Goal: Task Accomplishment & Management: Manage account settings

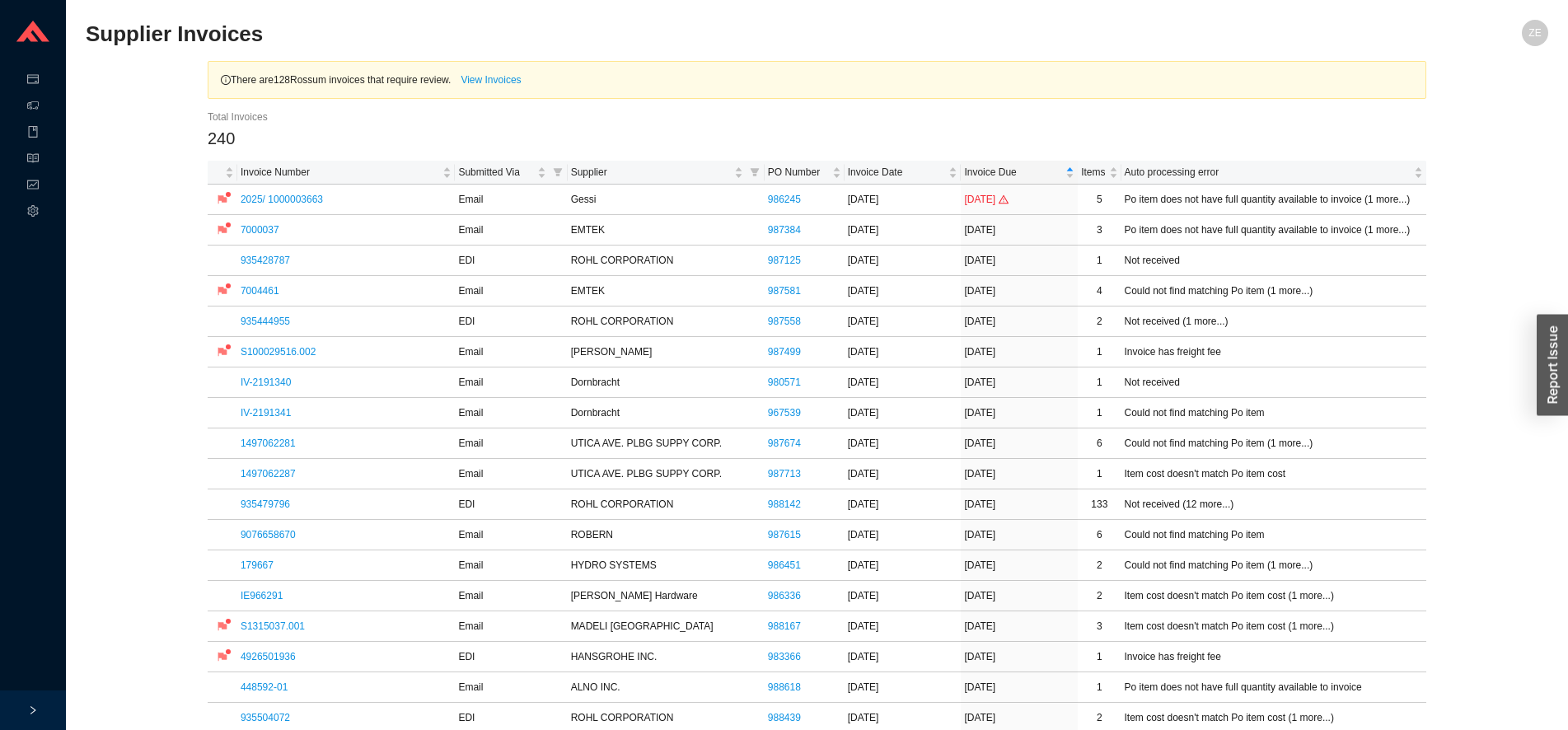
click at [259, 418] on link "IV-2191341" at bounding box center [266, 412] width 50 height 11
click at [264, 447] on link "1497062281" at bounding box center [267, 443] width 55 height 11
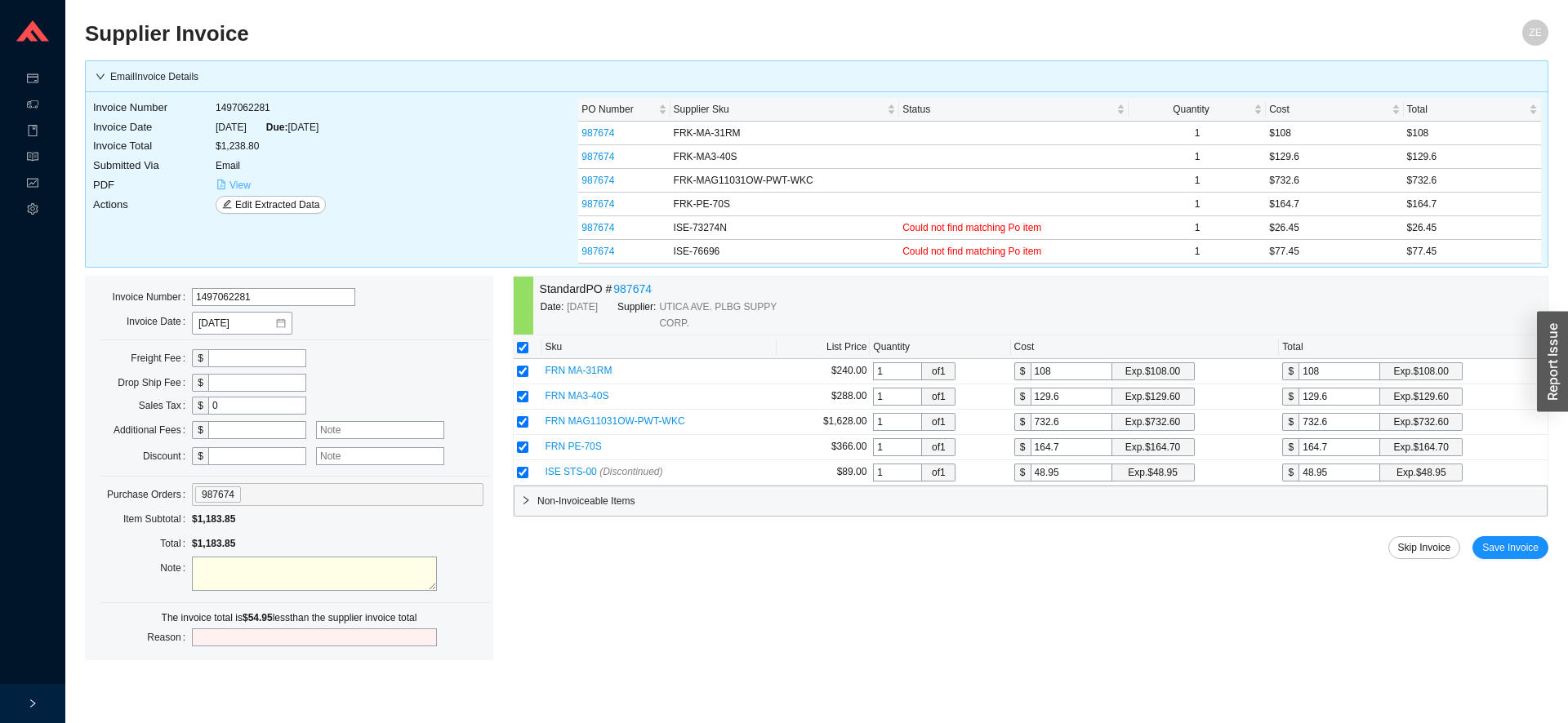
click at [233, 185] on span "View" at bounding box center [240, 185] width 22 height 16
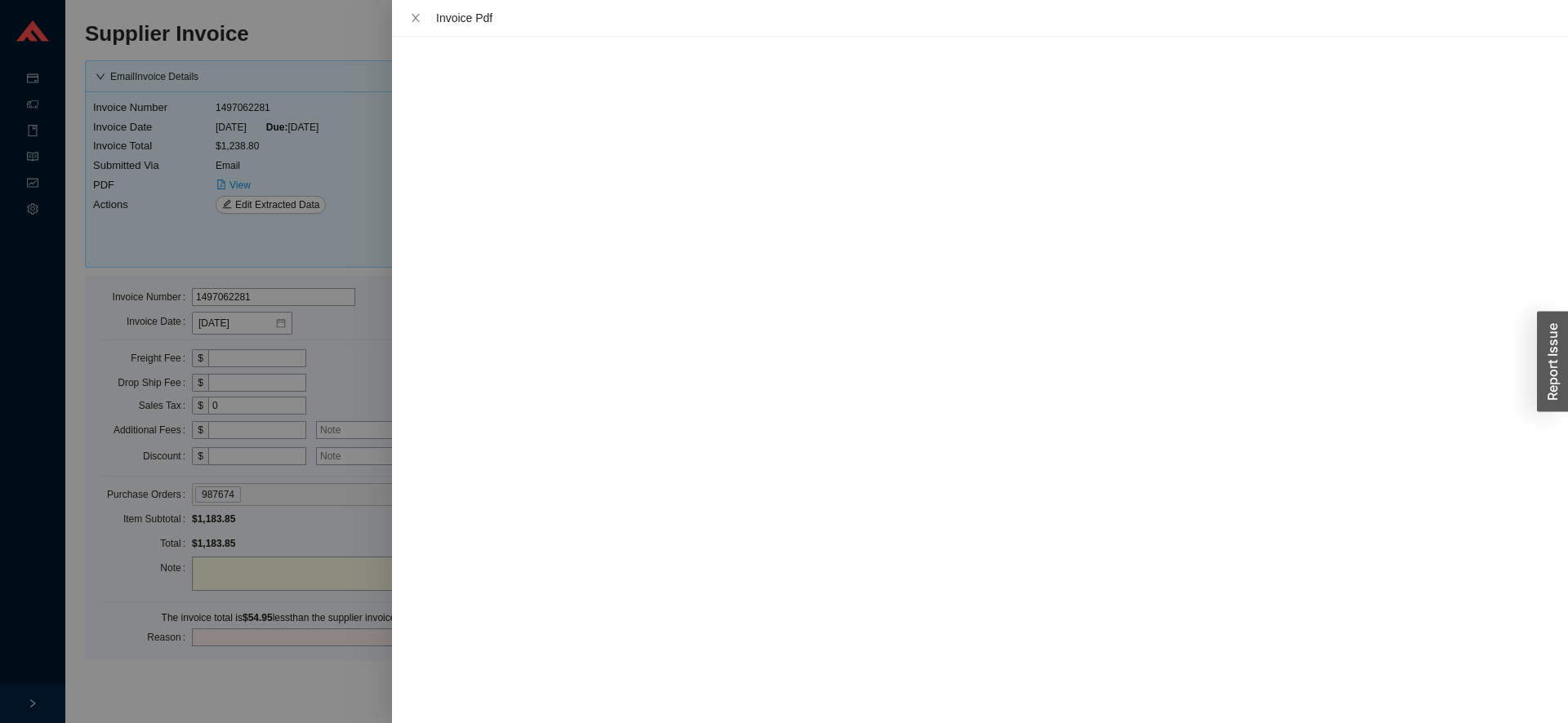
click at [312, 682] on div at bounding box center [784, 362] width 1568 height 723
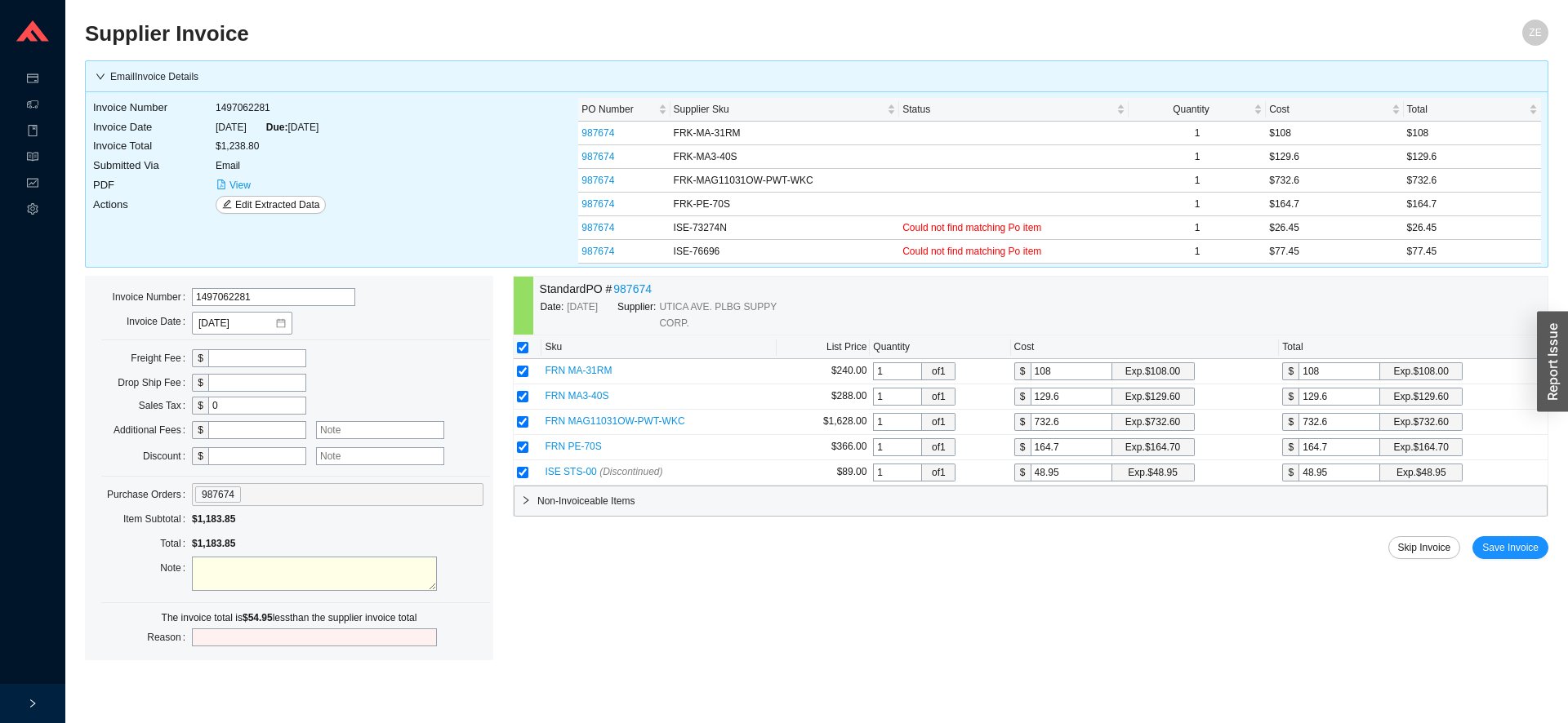
click at [592, 502] on span "Non-Invoiceable Items" at bounding box center [1039, 500] width 1003 height 16
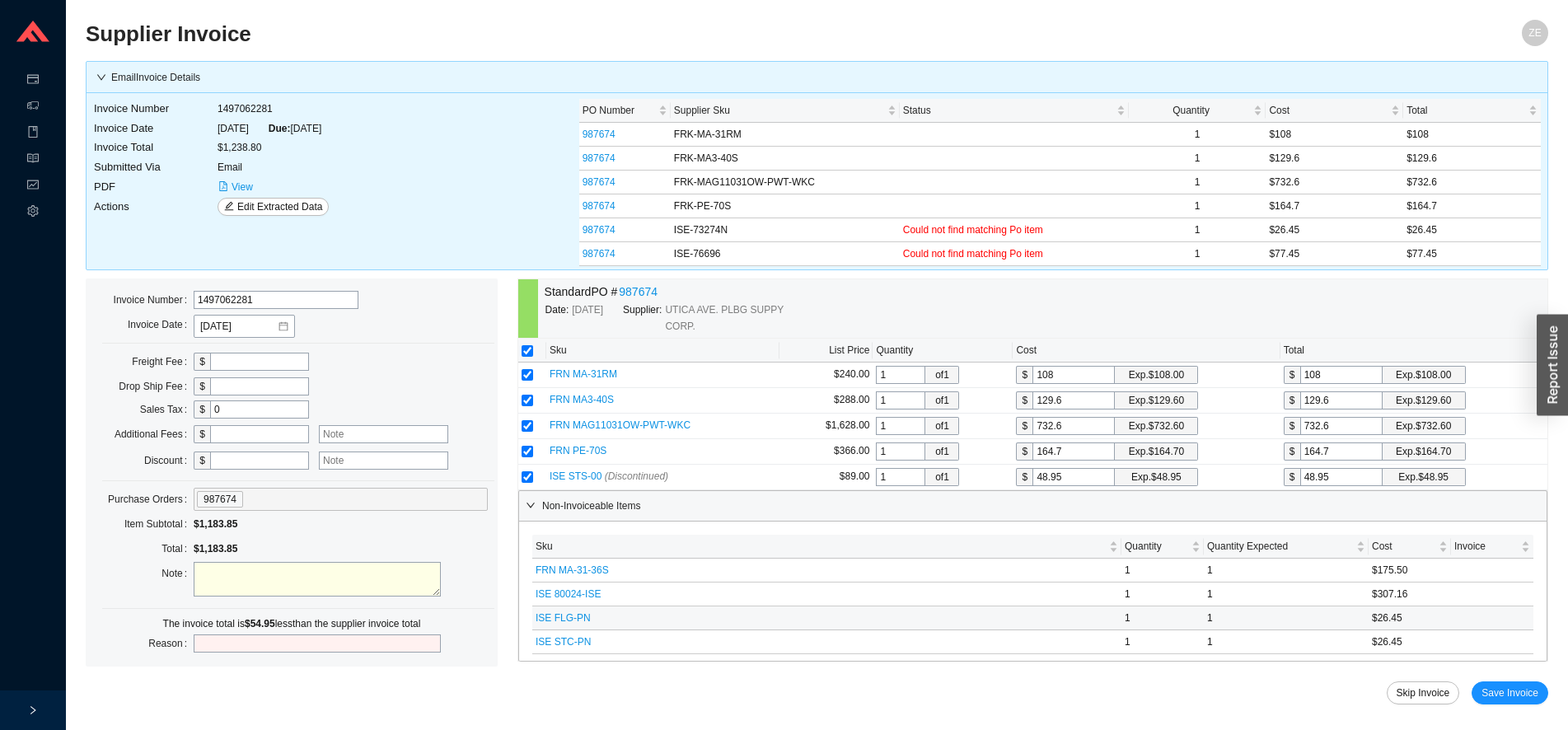
drag, startPoint x: 586, startPoint y: 613, endPoint x: 635, endPoint y: 620, distance: 49.5
click at [635, 620] on td "ISE FLG-PN" at bounding box center [826, 618] width 589 height 24
click at [561, 478] on span "ISE STS-00 (Discontinued)" at bounding box center [609, 476] width 118 height 11
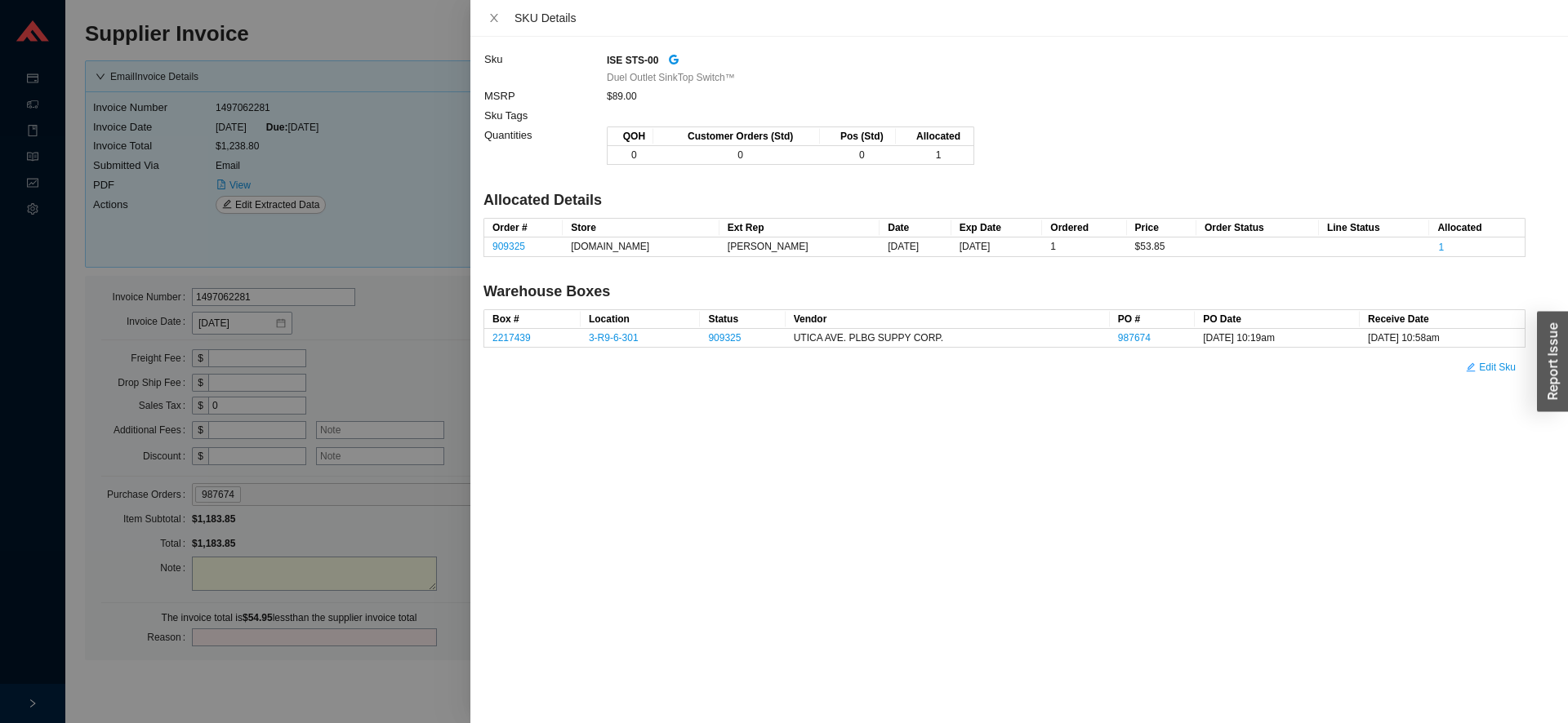
click at [424, 166] on div at bounding box center [784, 362] width 1568 height 723
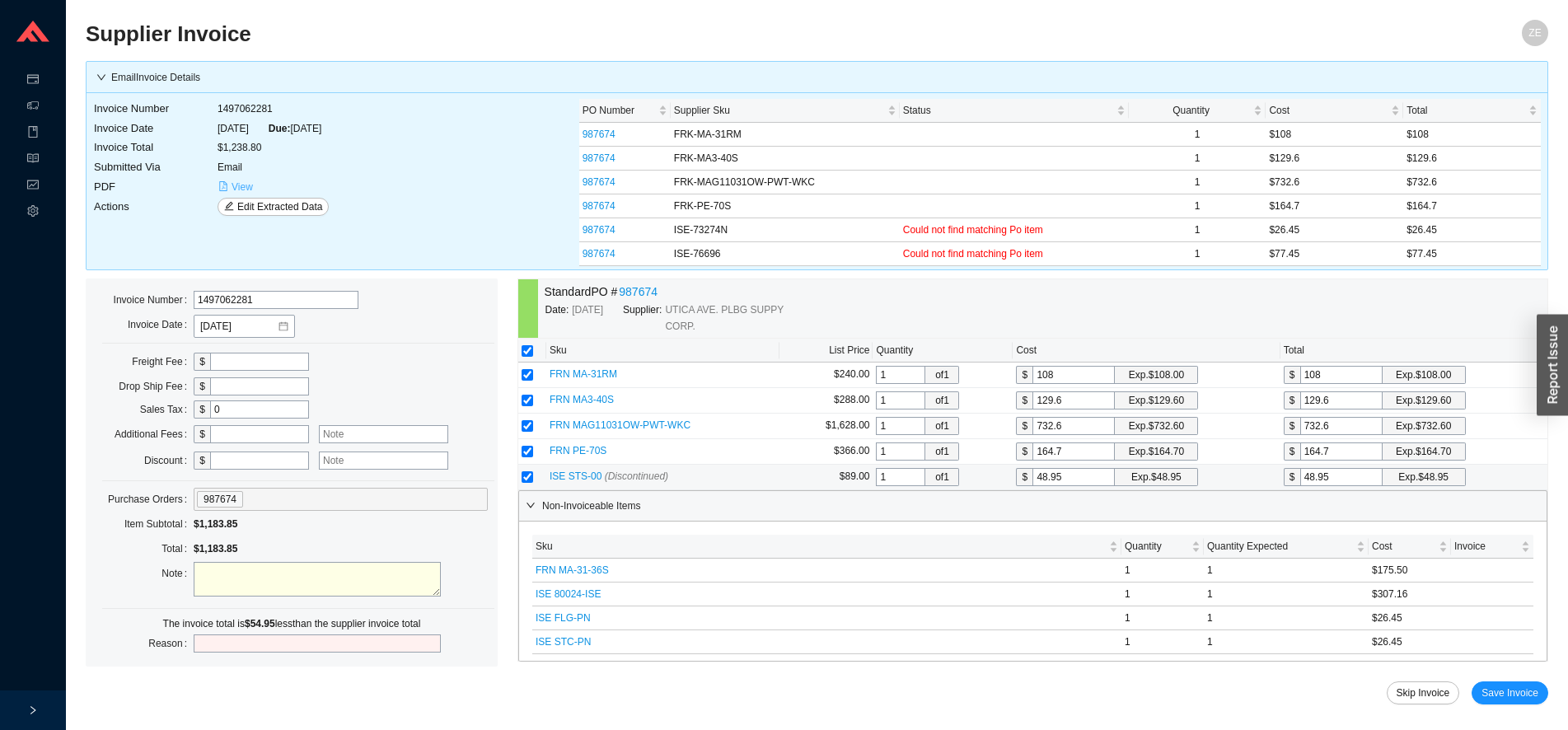
click at [248, 188] on span "View" at bounding box center [242, 186] width 22 height 17
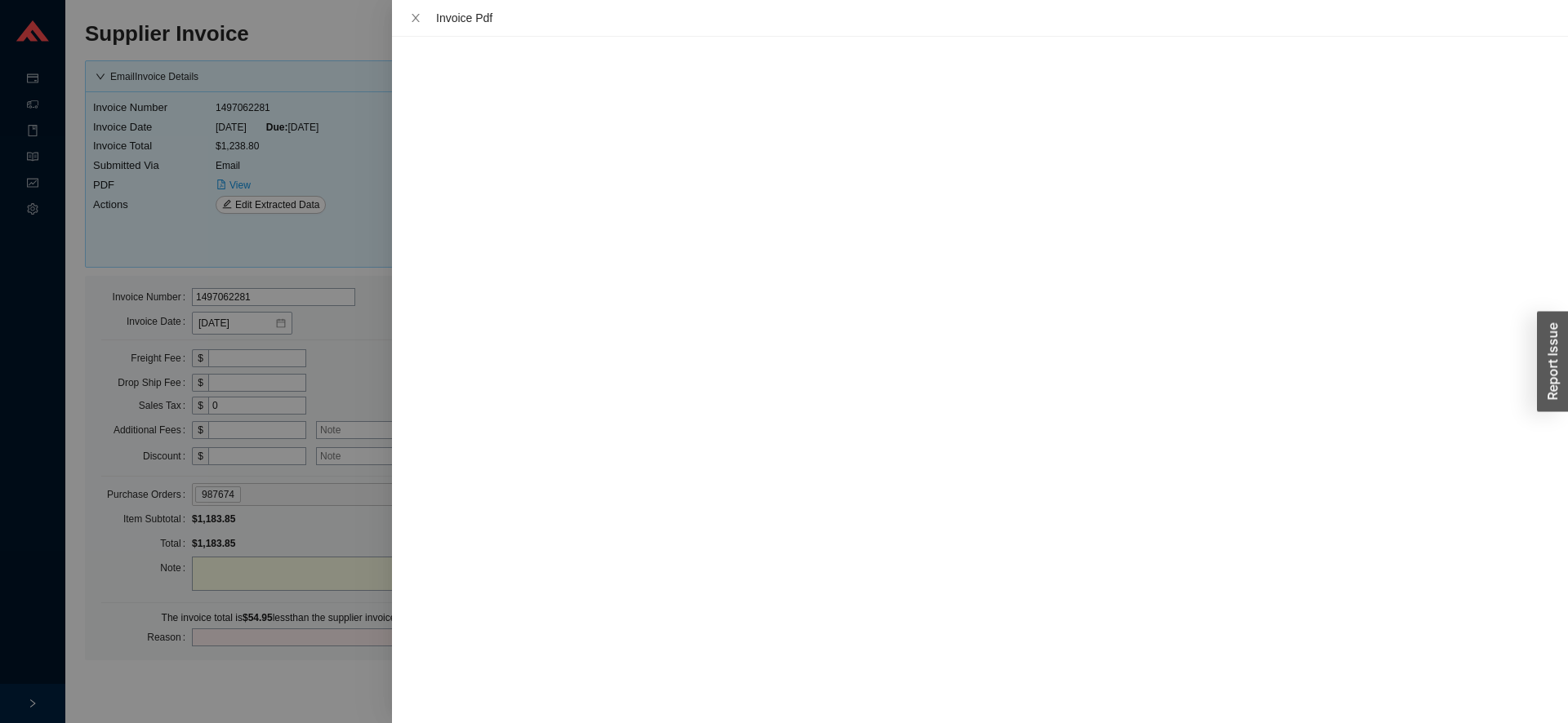
click at [307, 663] on div at bounding box center [784, 362] width 1568 height 723
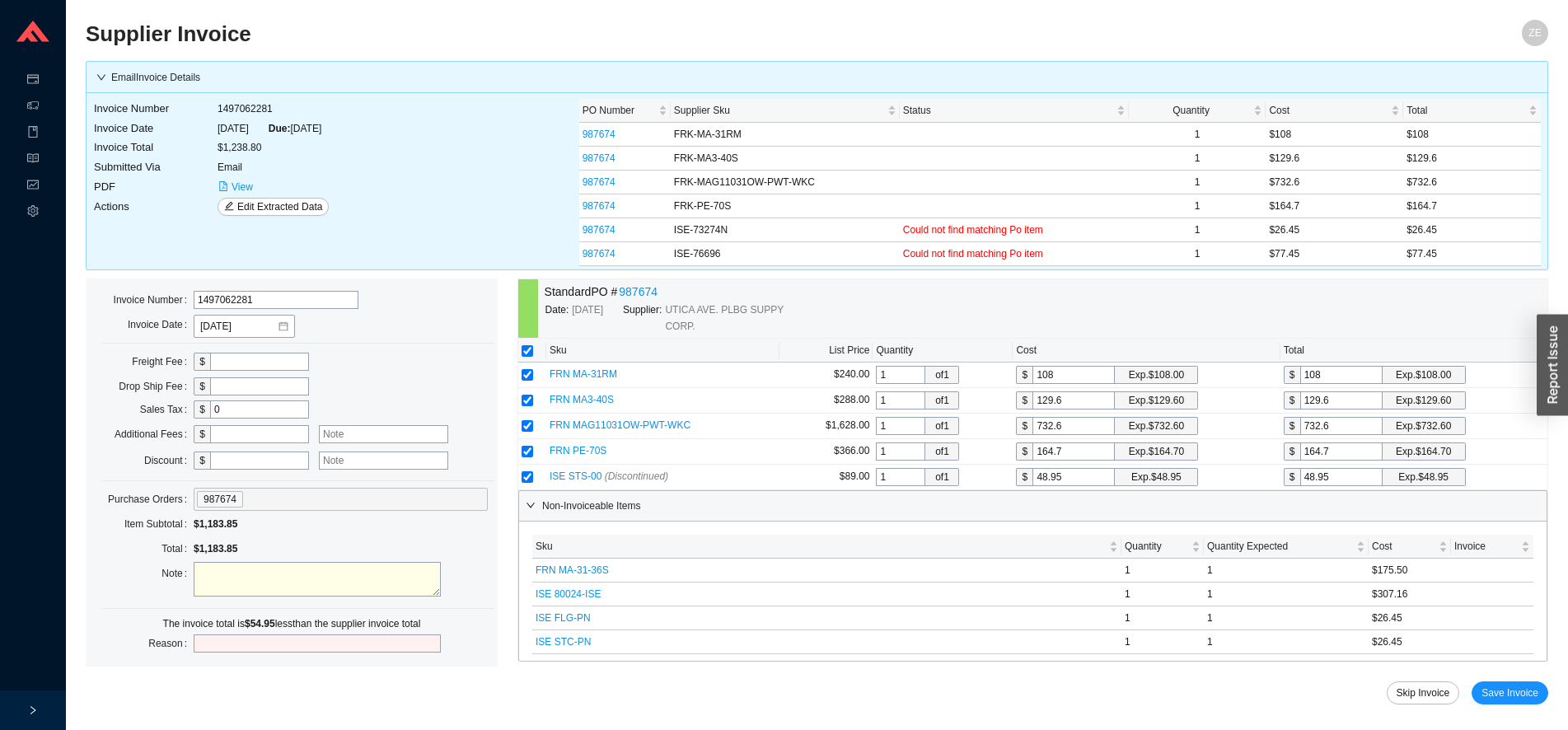
click at [1079, 491] on div "Non-Invoiceable Items Sku Quantity Quantity Expected Cost Invoice FRN MA-31-36S…" at bounding box center [1033, 576] width 1029 height 172
drag, startPoint x: 1080, startPoint y: 477, endPoint x: 935, endPoint y: 490, distance: 145.6
click at [1033, 486] on input "48.95" at bounding box center [1073, 477] width 83 height 18
type input "7"
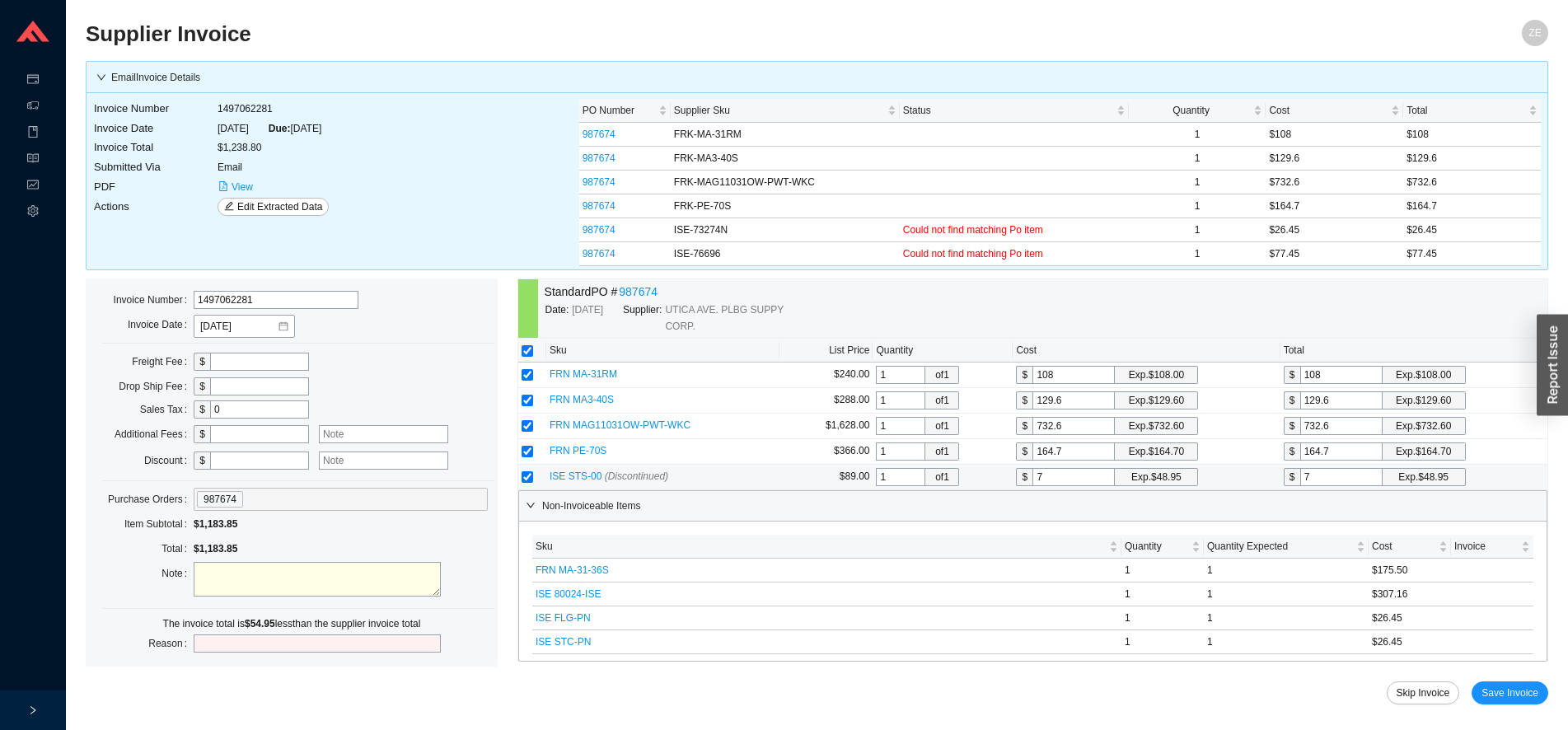
type input "77"
type input "77.4"
type input "77.45"
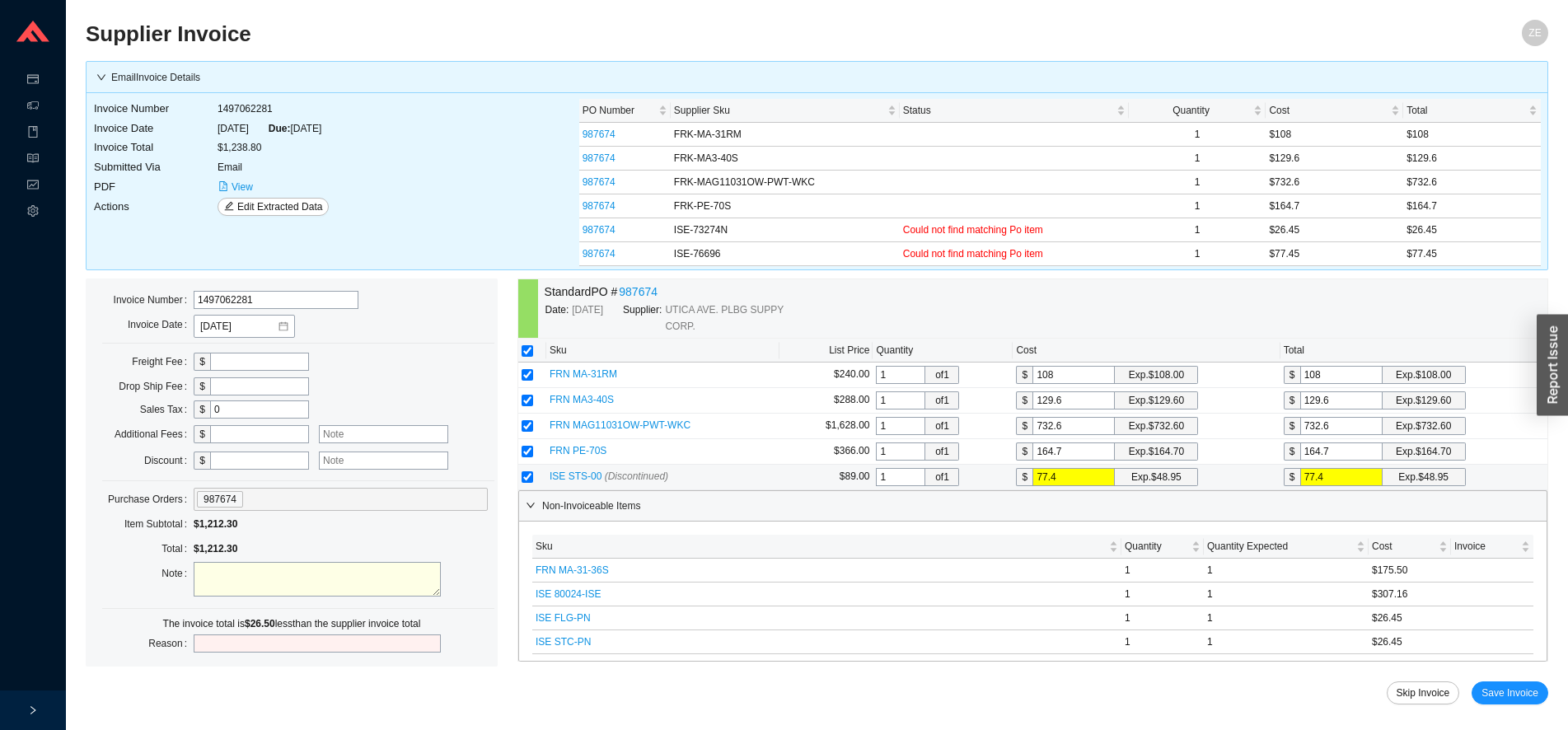
type input "77.45"
click at [246, 184] on span "View" at bounding box center [242, 186] width 22 height 17
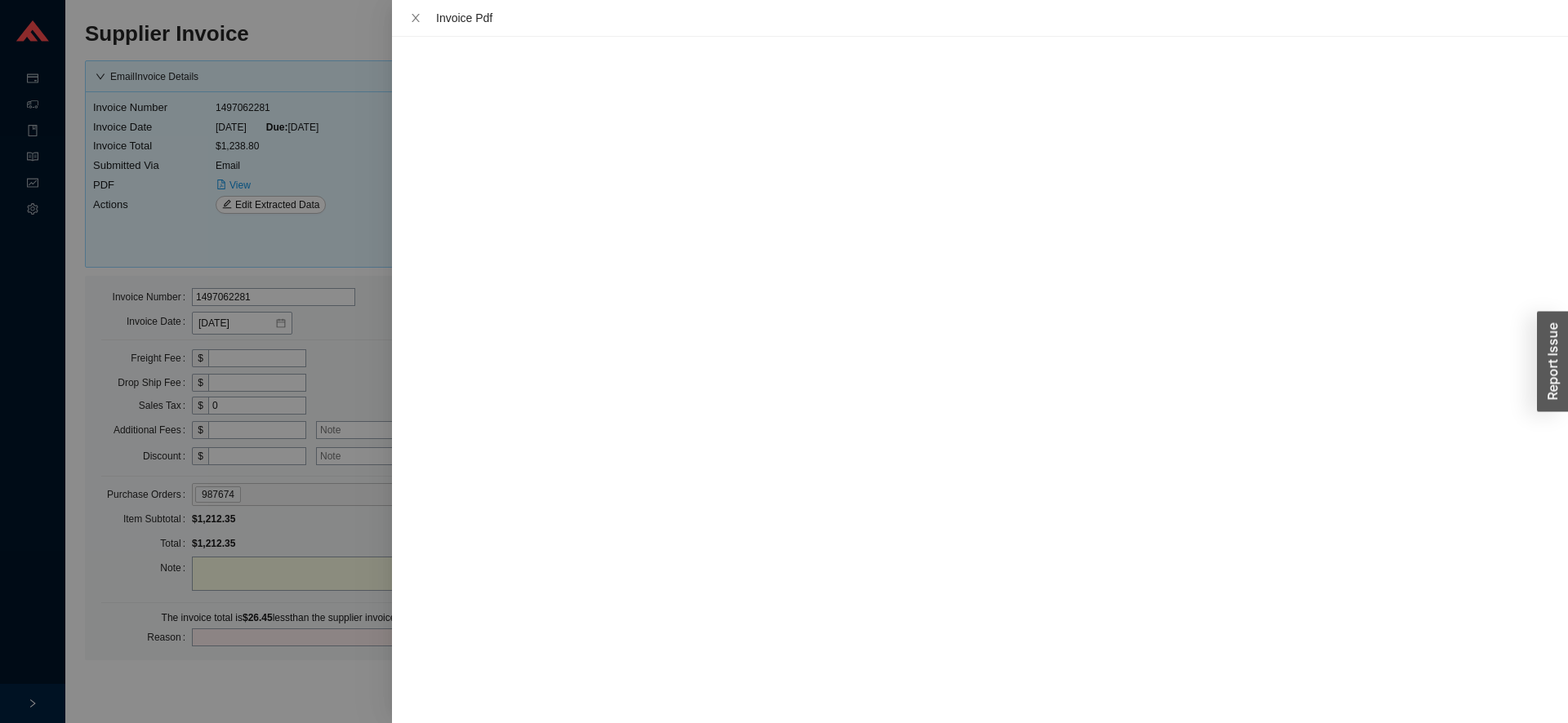
drag, startPoint x: 303, startPoint y: 694, endPoint x: 309, endPoint y: 683, distance: 12.5
click at [304, 694] on div at bounding box center [784, 362] width 1568 height 723
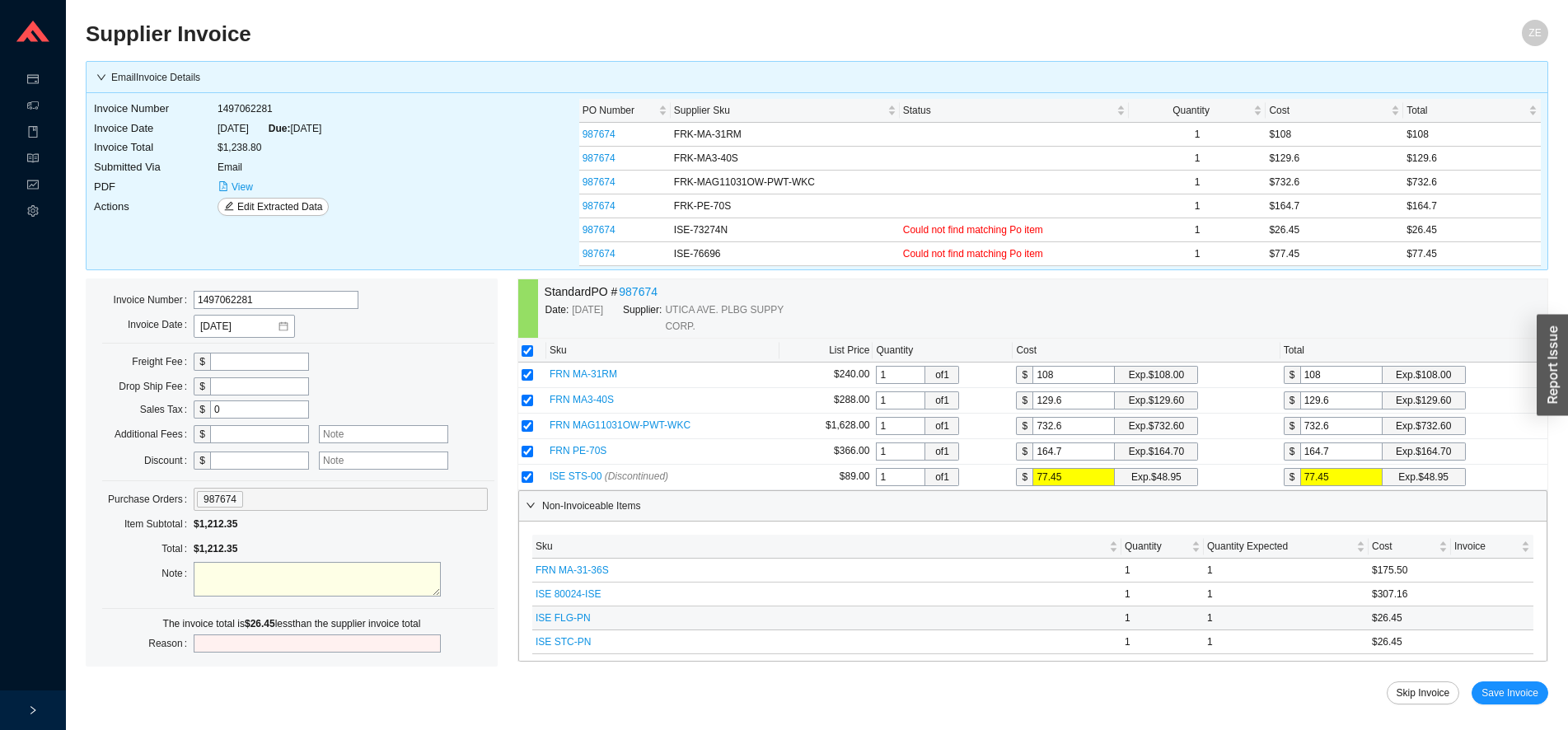
click at [572, 614] on span "ISE FLG-PN" at bounding box center [562, 618] width 55 height 11
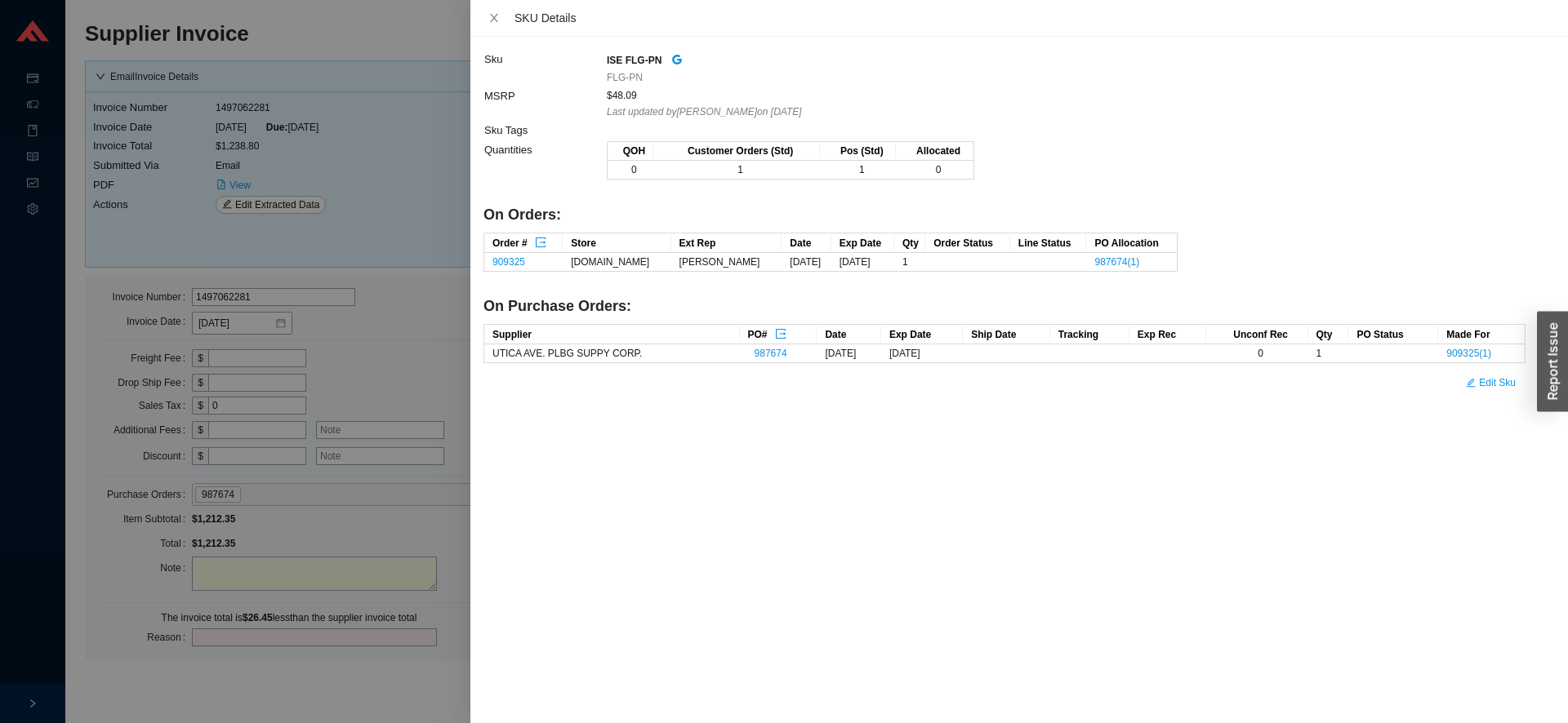
click at [335, 669] on div at bounding box center [784, 362] width 1568 height 723
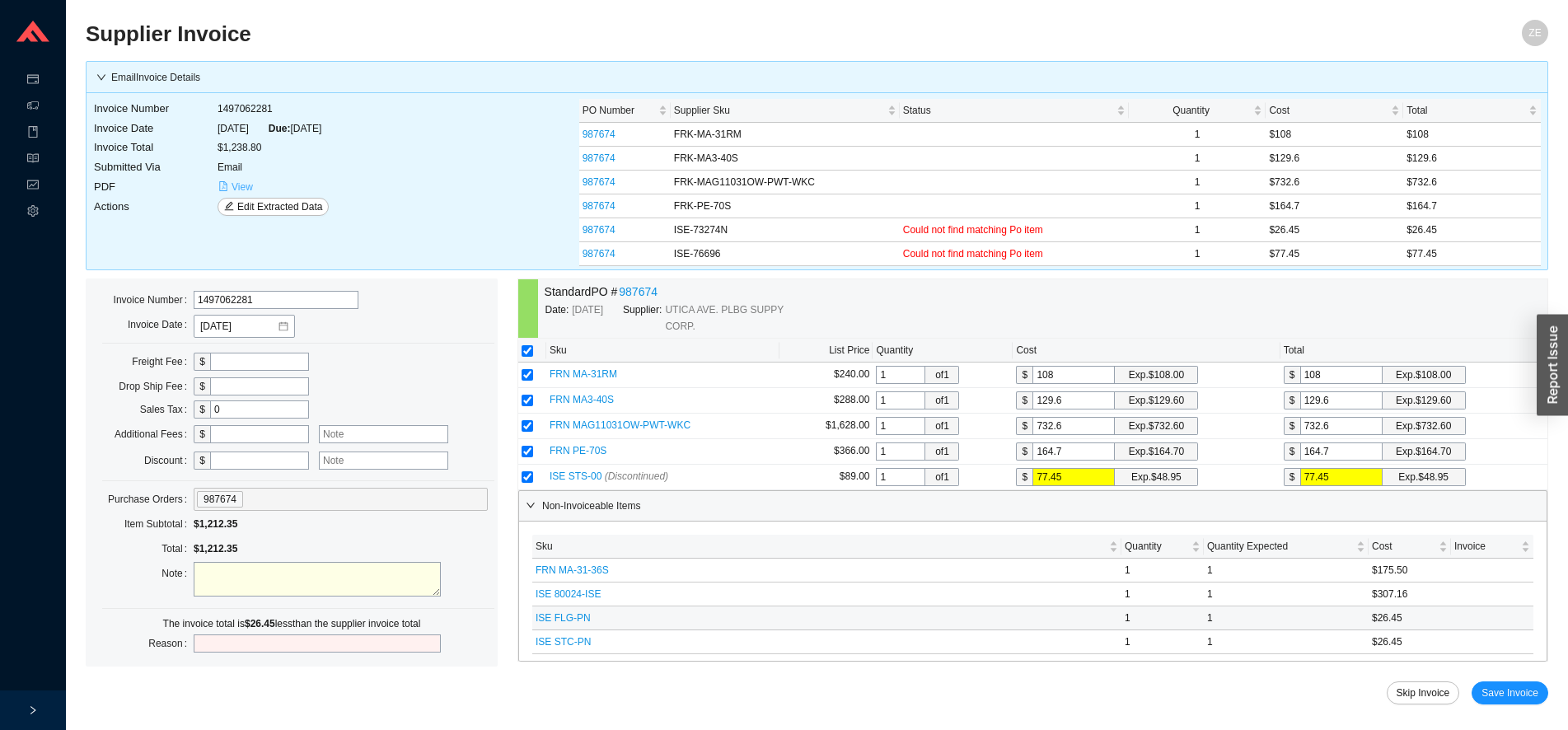
click at [245, 187] on span "View" at bounding box center [242, 186] width 22 height 17
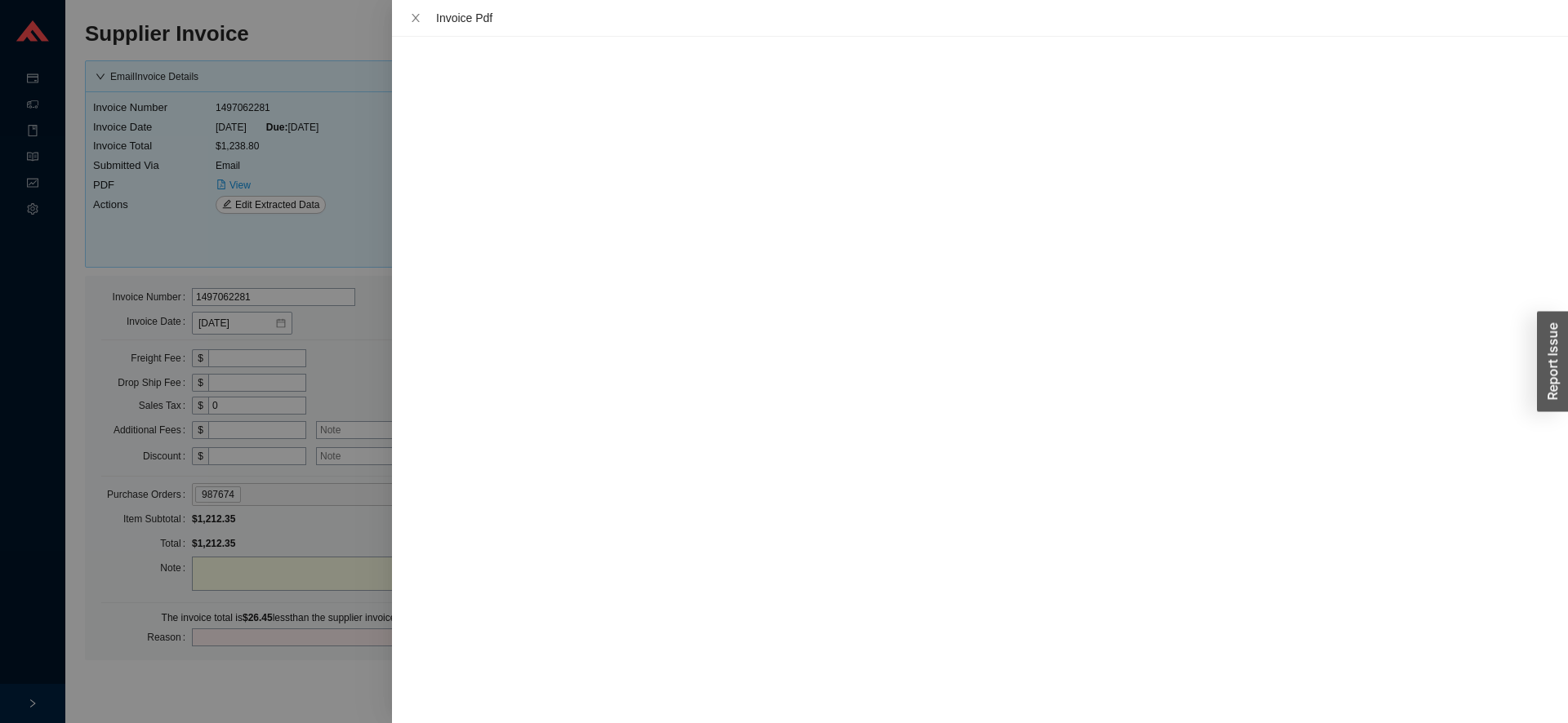
click at [241, 182] on div at bounding box center [784, 362] width 1568 height 723
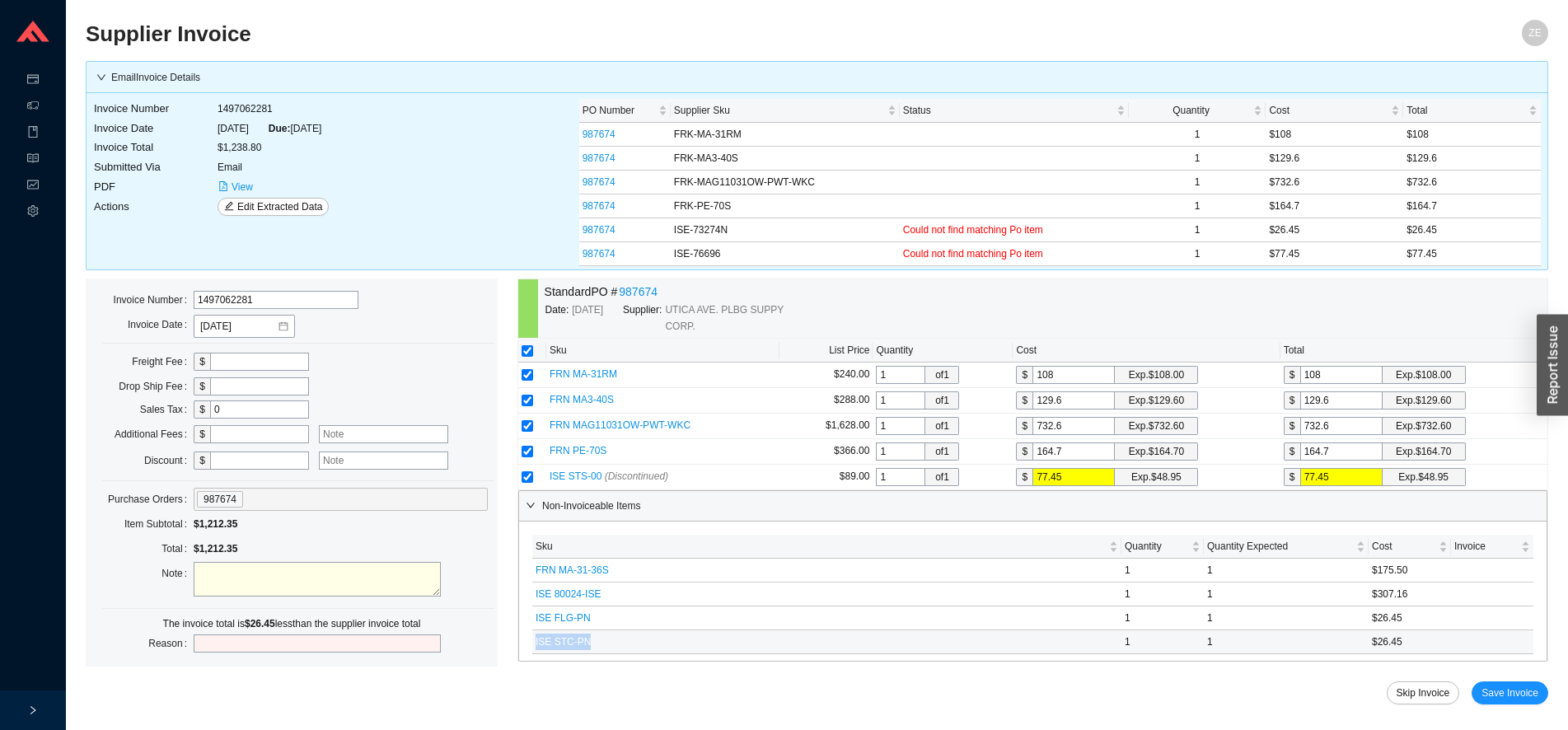
drag, startPoint x: 617, startPoint y: 646, endPoint x: 532, endPoint y: 646, distance: 85.0
click at [532, 646] on td "ISE STC-PN" at bounding box center [826, 642] width 589 height 24
copy span "ISE STC-PN"
click at [681, 708] on div "Standard PO # 987674 Date: [DATE] Supplier: [GEOGRAPHIC_DATA]. PLBG SUPPY CORP.…" at bounding box center [1033, 508] width 1031 height 459
click at [234, 436] on input "text" at bounding box center [259, 434] width 99 height 18
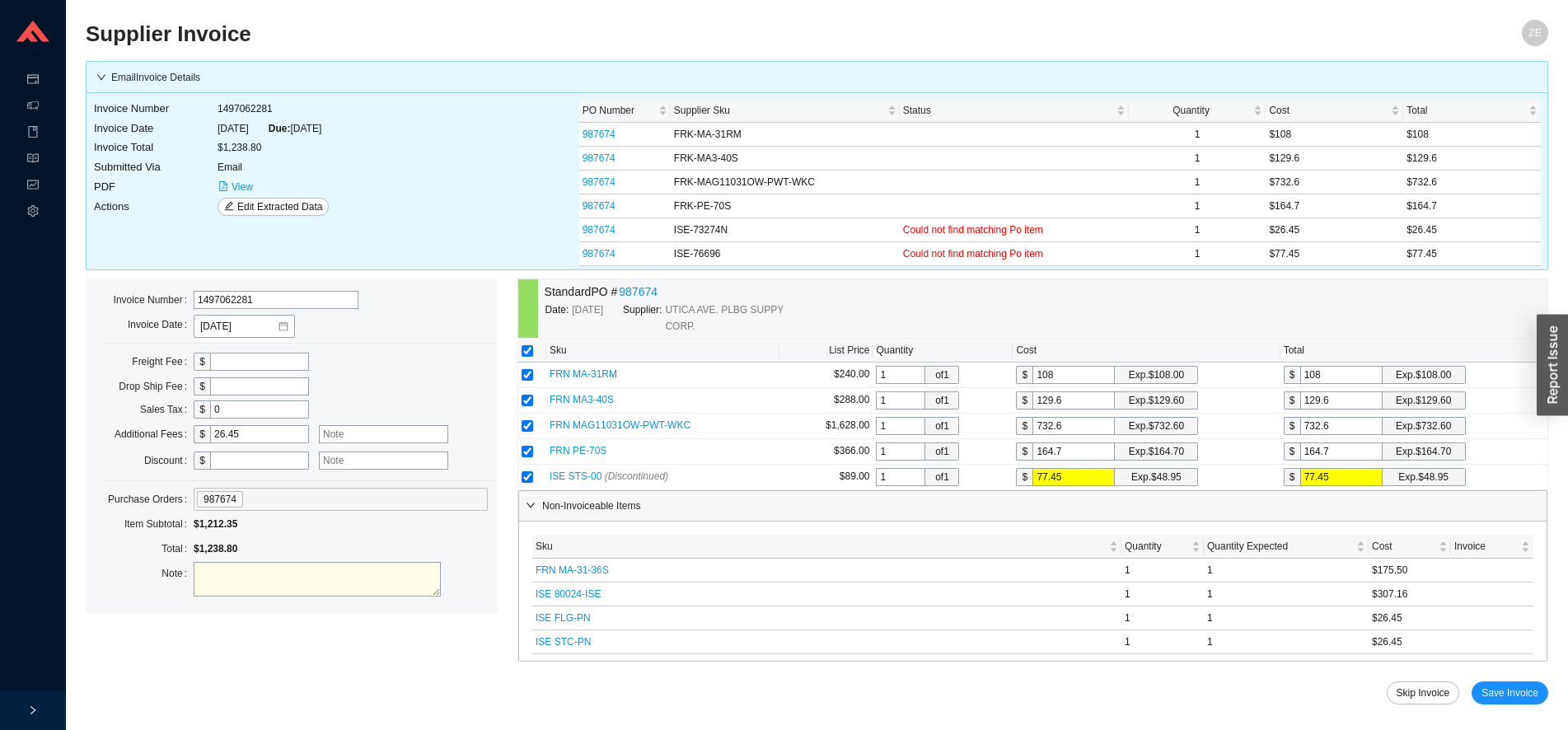
type input "26.45"
click at [300, 575] on textarea at bounding box center [317, 579] width 247 height 35
type textarea "got credit for STC-PN, backordered"
click at [1497, 693] on span "Save Invoice" at bounding box center [1509, 693] width 57 height 17
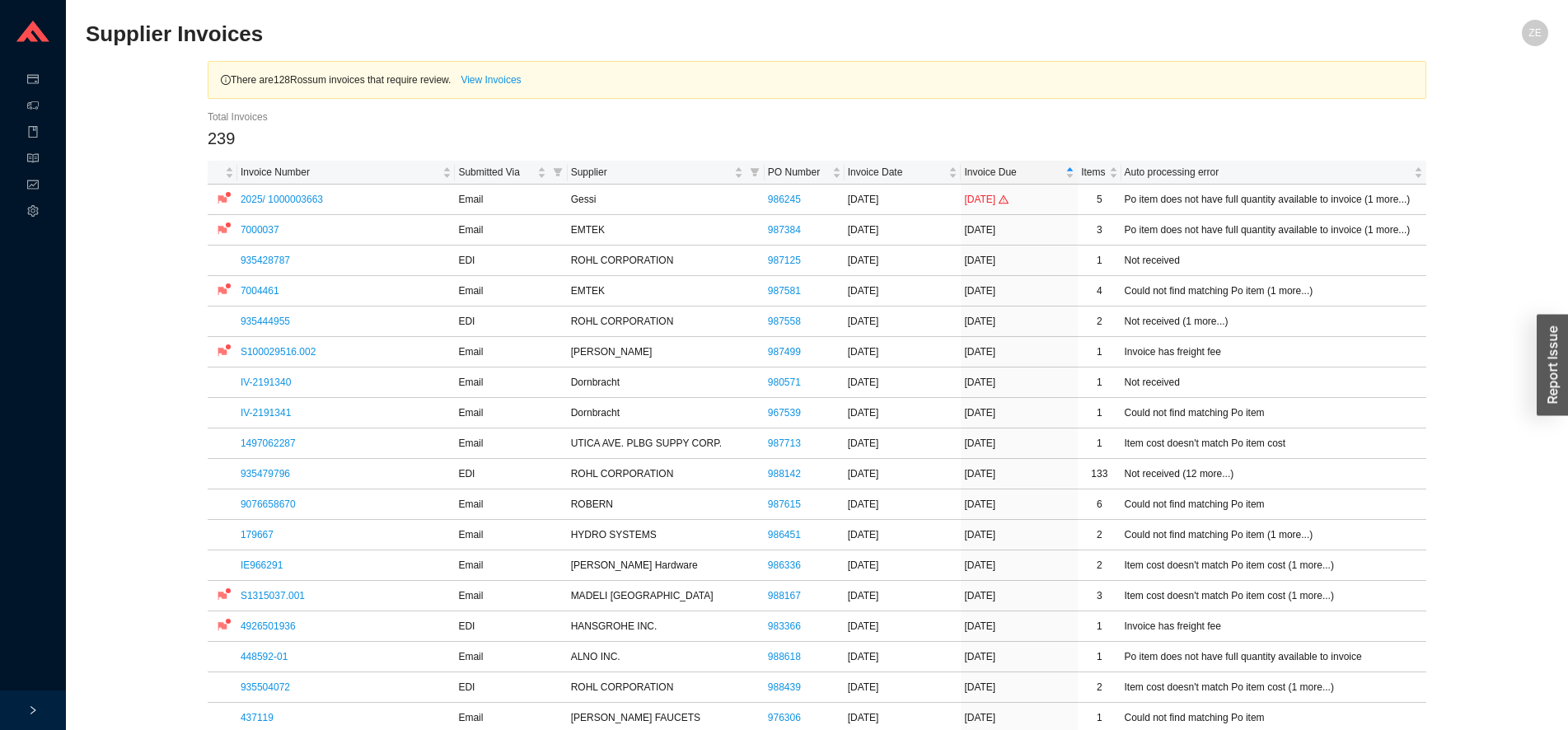
click at [252, 445] on link "1497062287" at bounding box center [267, 443] width 55 height 11
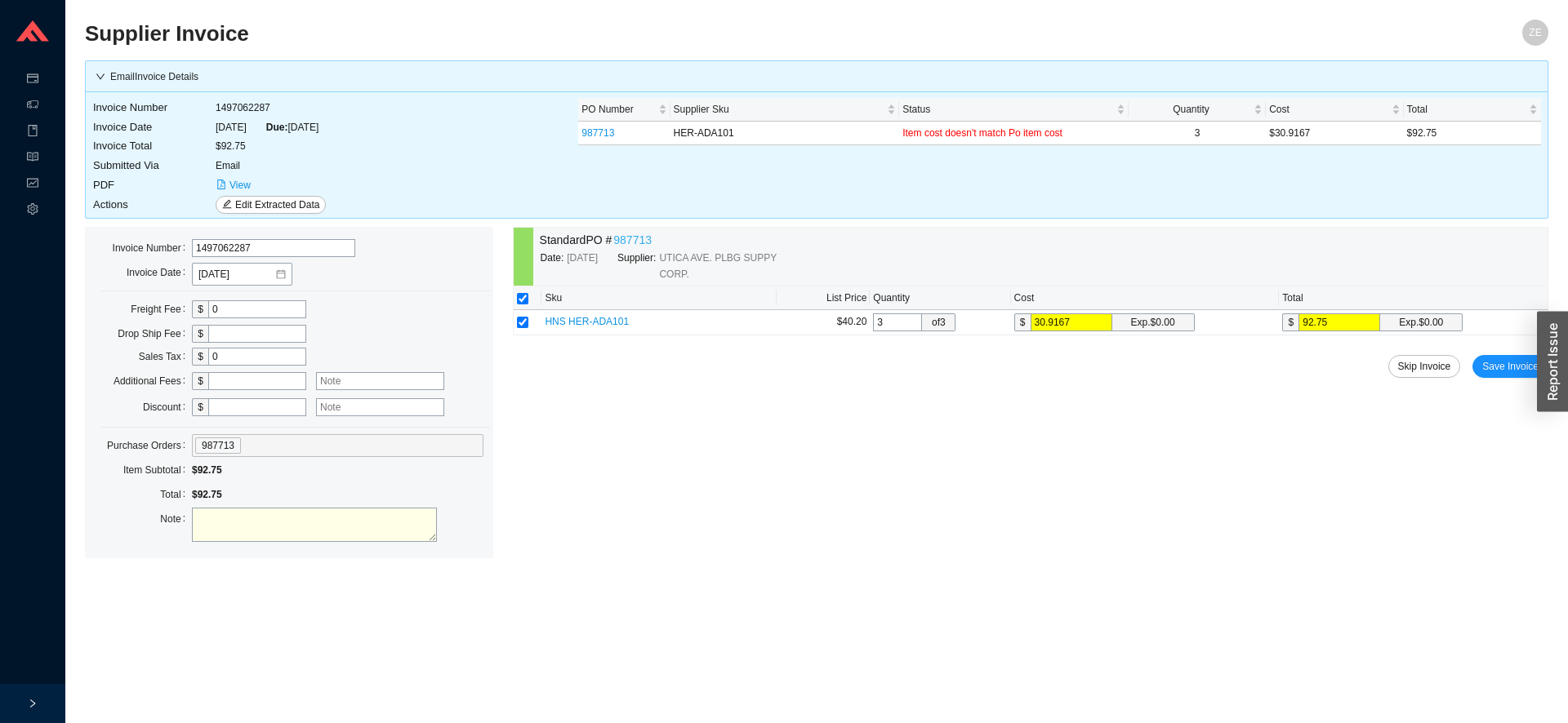
click at [633, 236] on link "987713" at bounding box center [633, 241] width 38 height 19
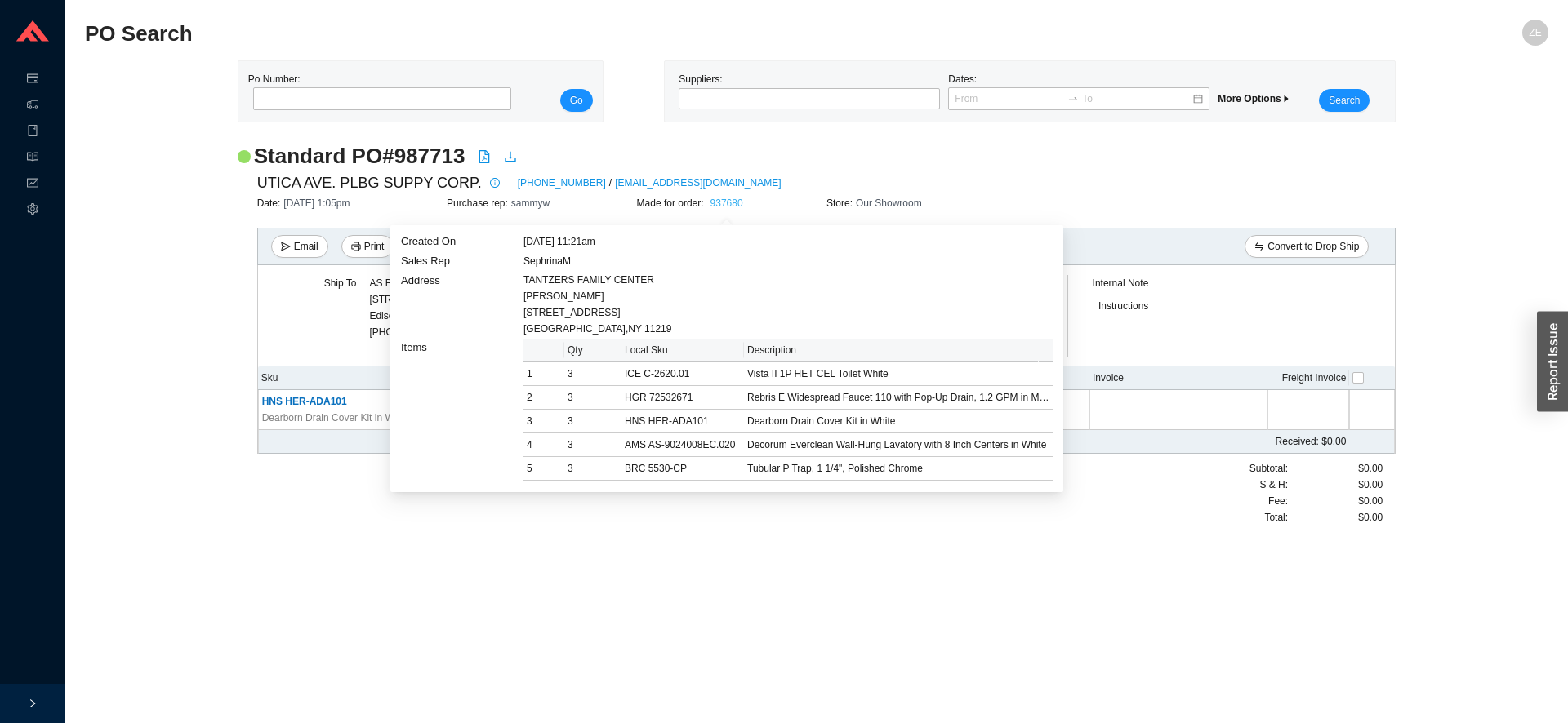
click at [727, 200] on link "937680" at bounding box center [727, 203] width 33 height 11
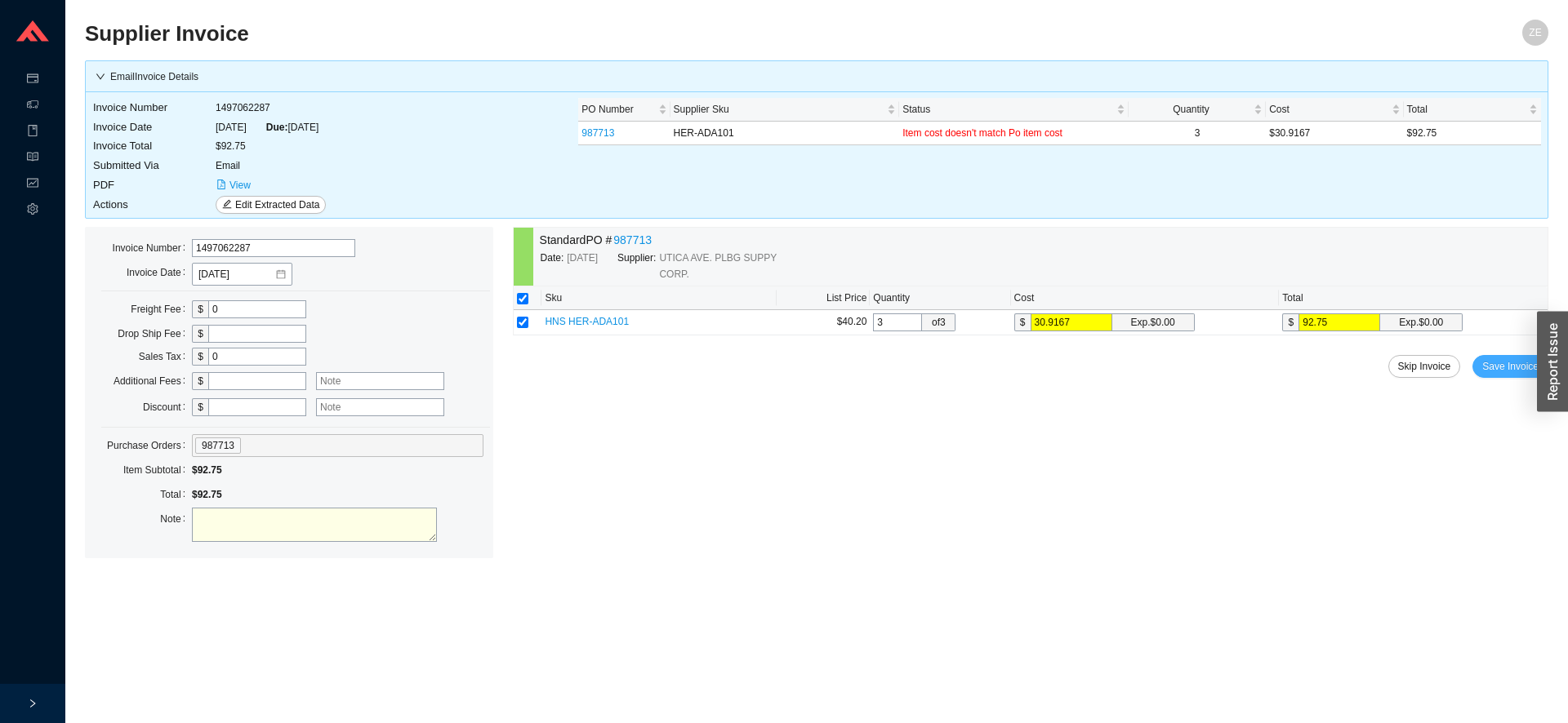
click at [1508, 371] on span "Save Invoice" at bounding box center [1509, 366] width 56 height 16
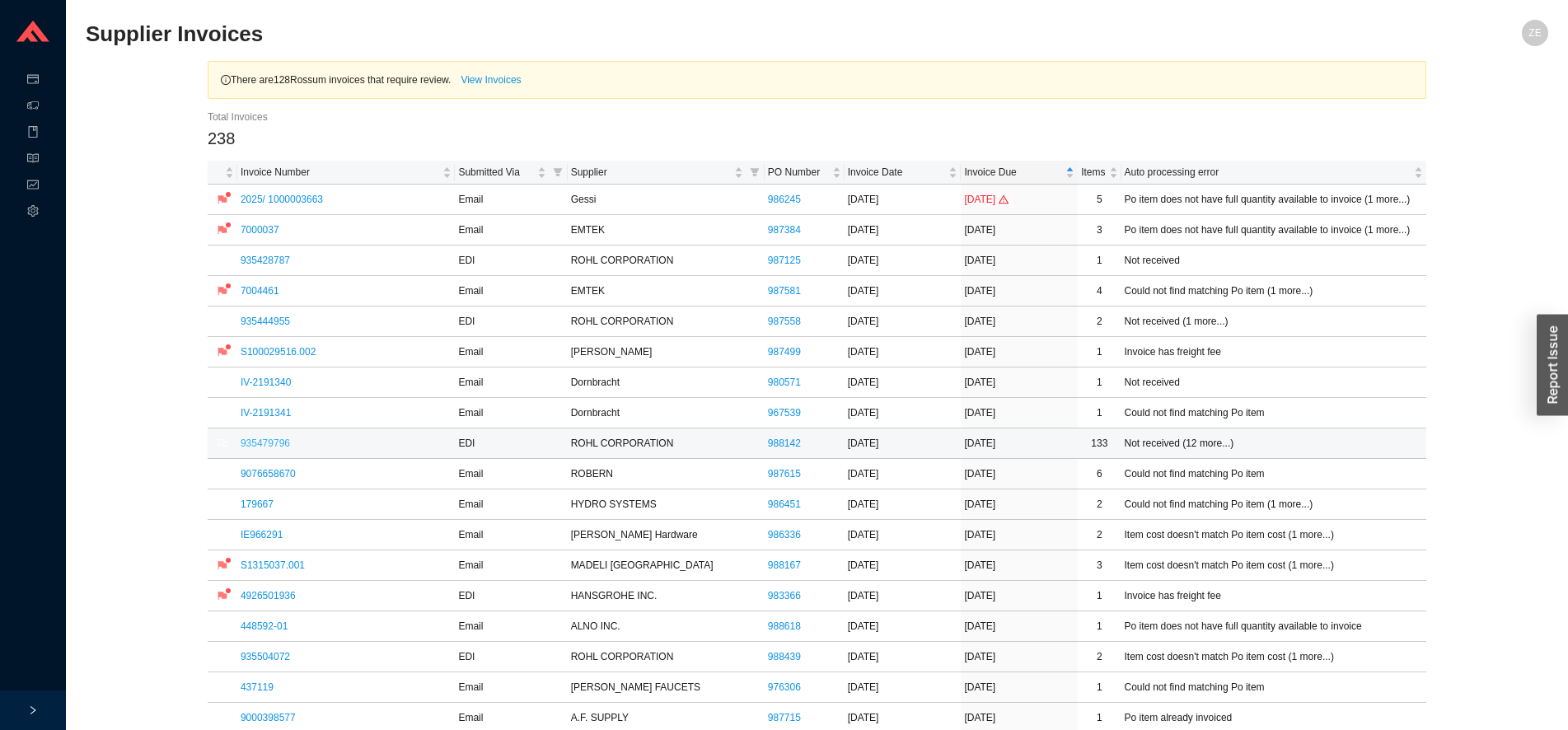
click at [265, 440] on link "935479796" at bounding box center [265, 443] width 50 height 11
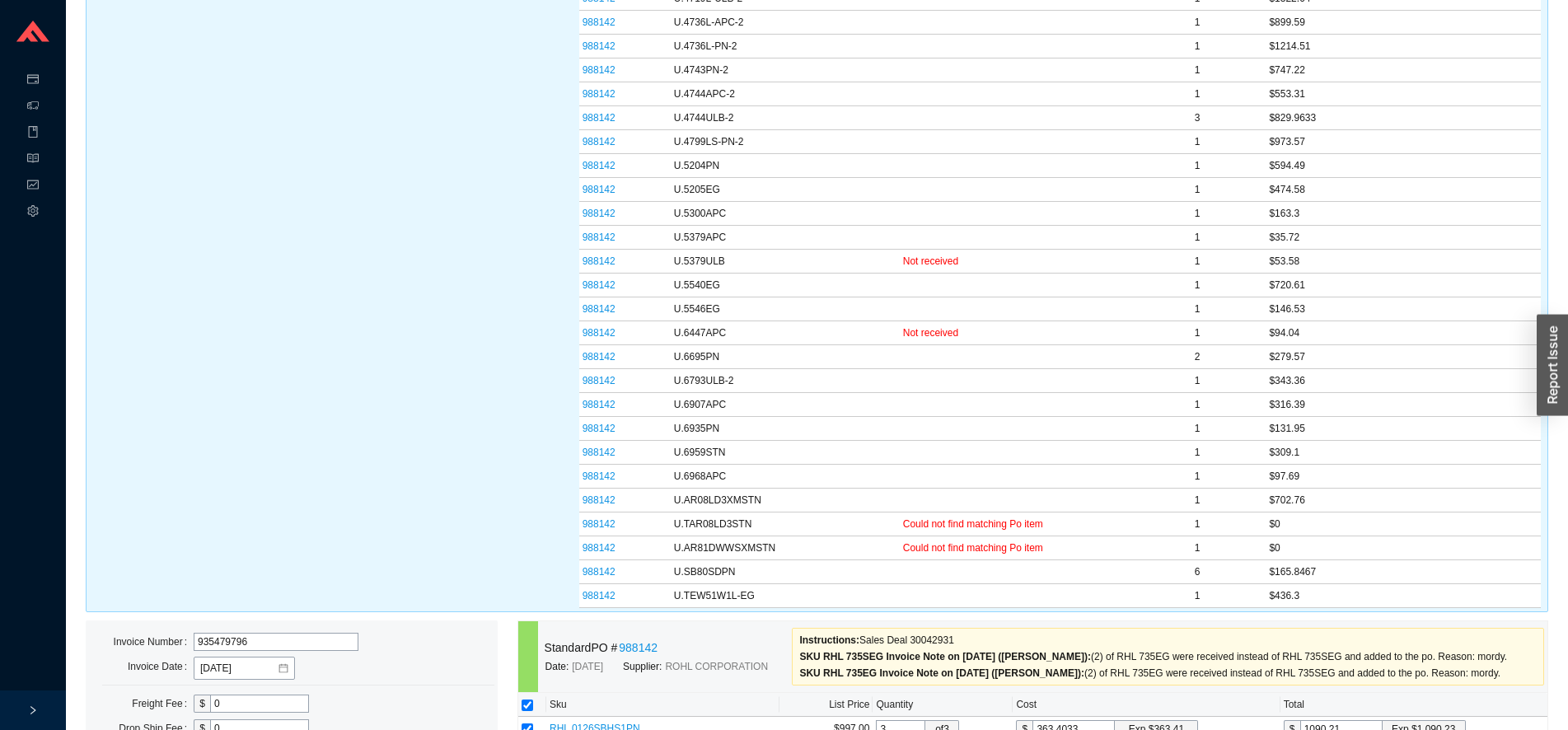
scroll to position [2653, 0]
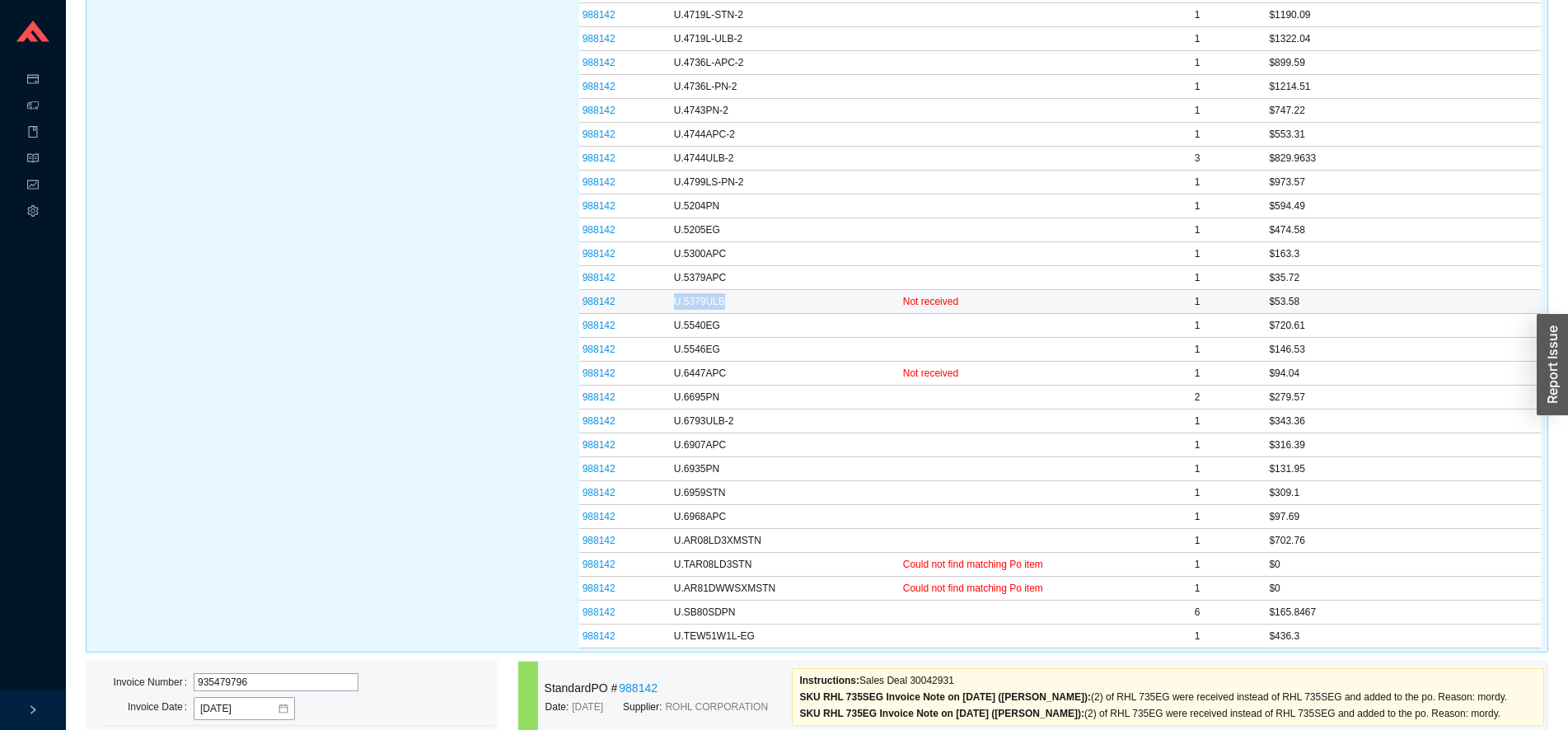
drag, startPoint x: 740, startPoint y: 299, endPoint x: 656, endPoint y: 301, distance: 84.0
click at [656, 301] on tr "988142 U.5379ULB Not received 1 $53.58" at bounding box center [1060, 301] width 961 height 24
copy tr "U.5379ULB"
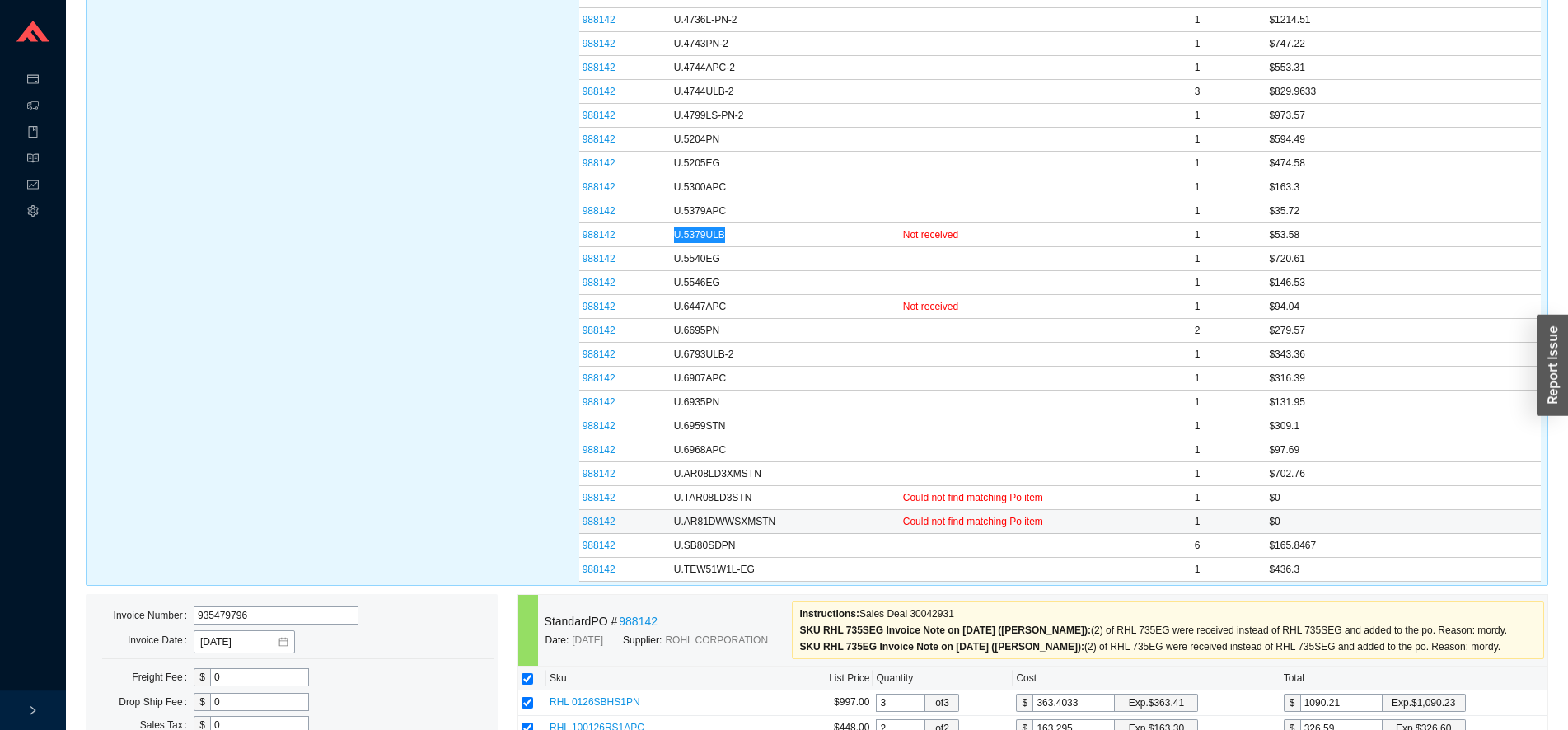
scroll to position [2737, 0]
